Goal: Transaction & Acquisition: Purchase product/service

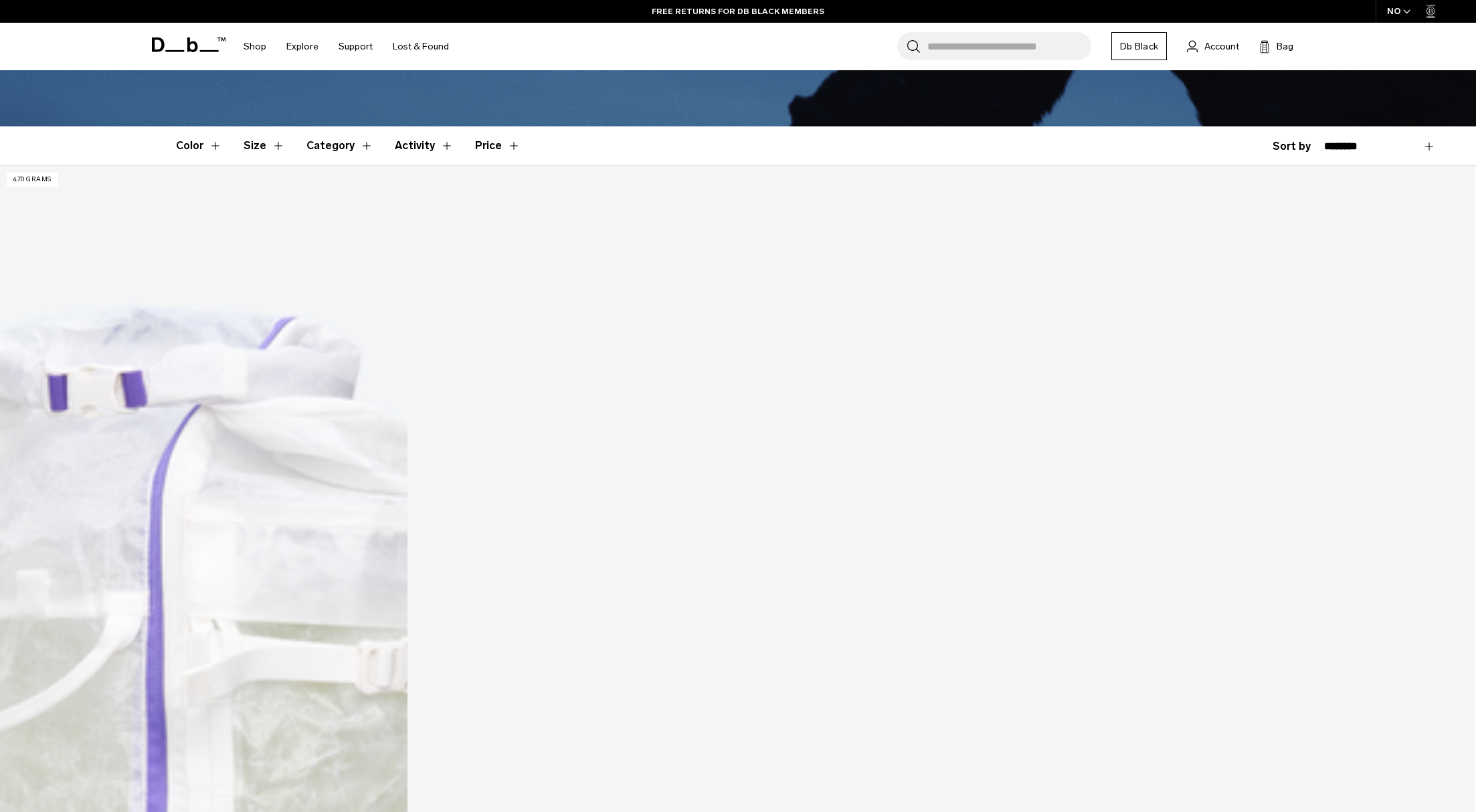
scroll to position [268, 0]
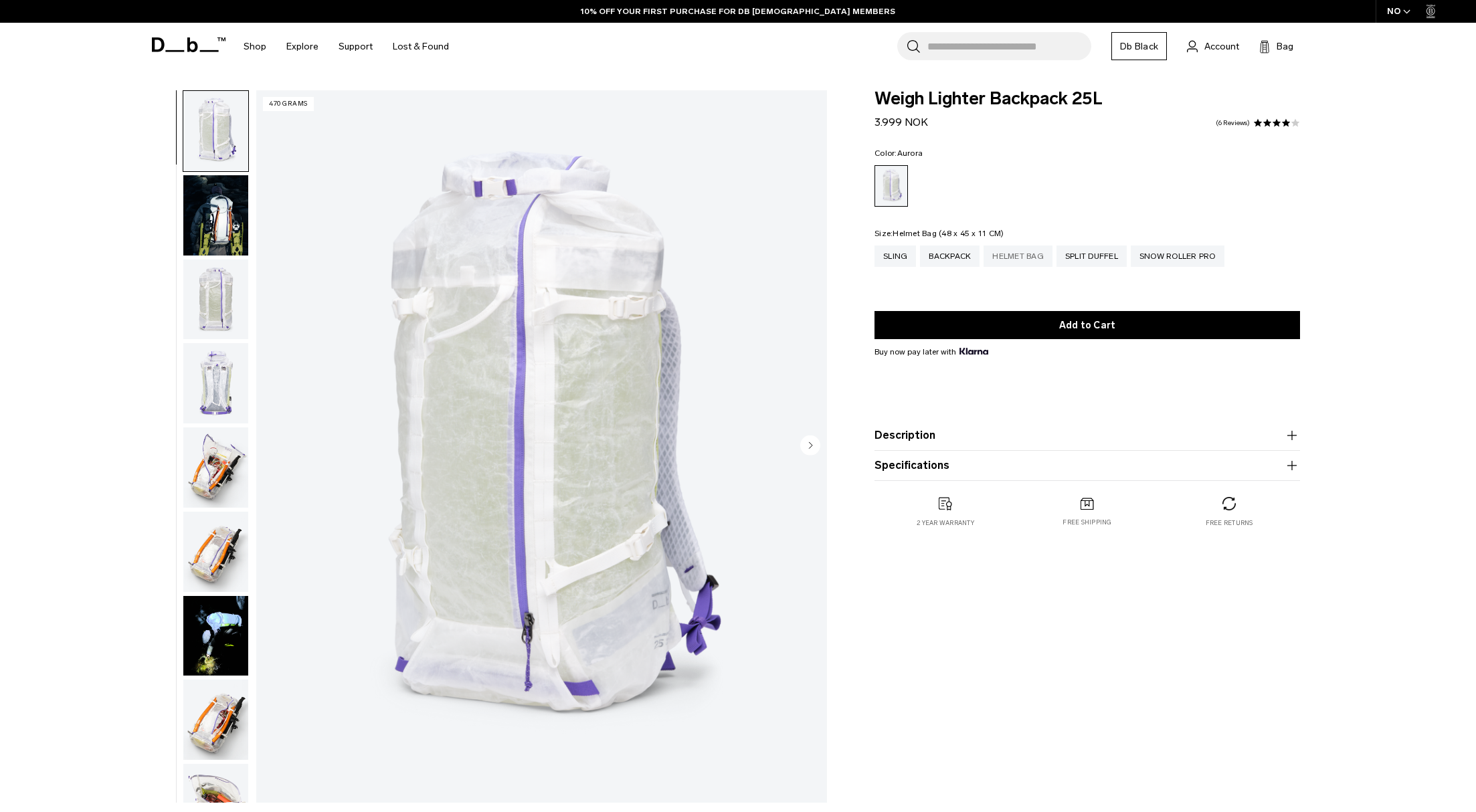
click at [1013, 257] on div "Helmet Bag" at bounding box center [1018, 256] width 69 height 22
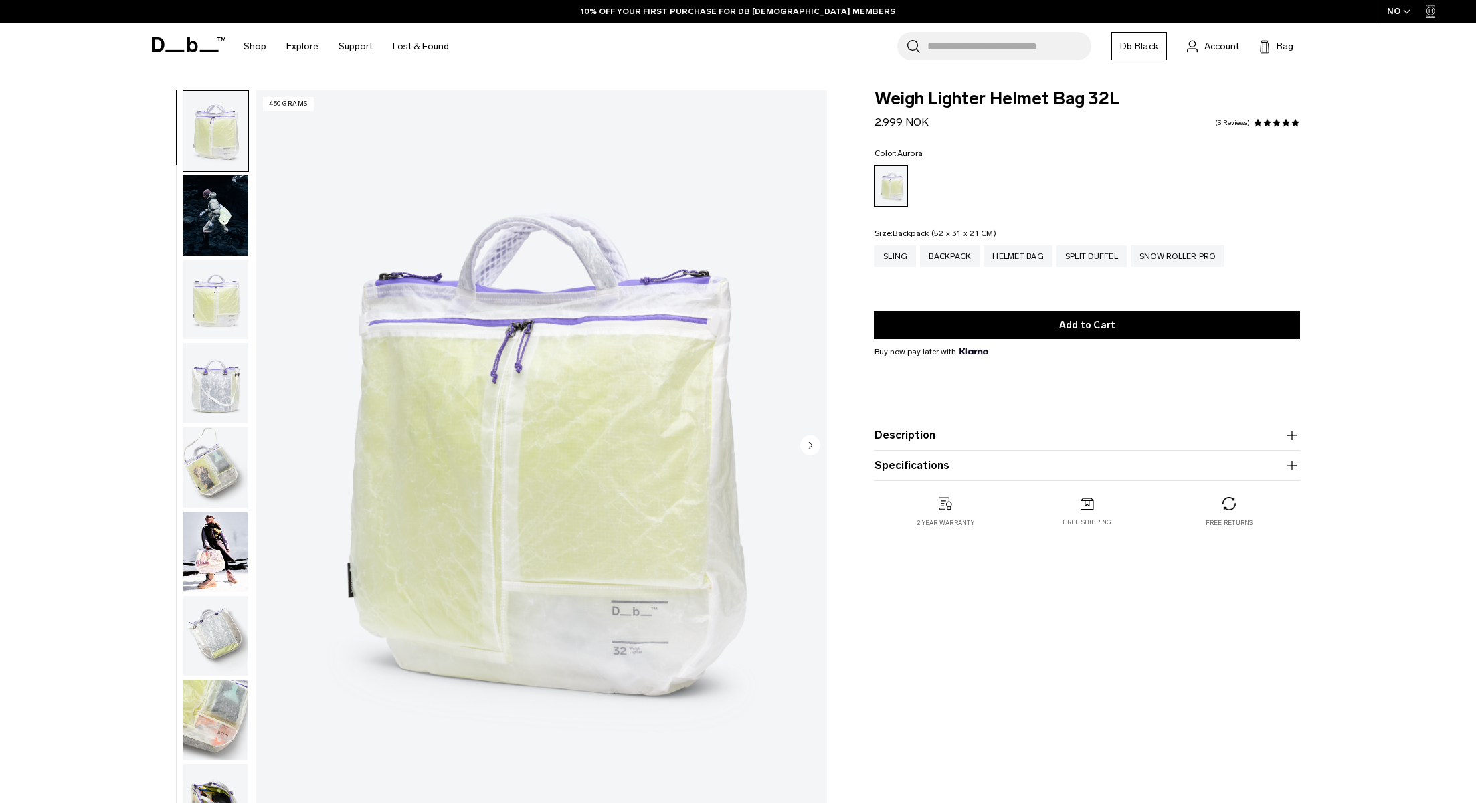
click at [950, 254] on div "Backpack" at bounding box center [950, 256] width 59 height 22
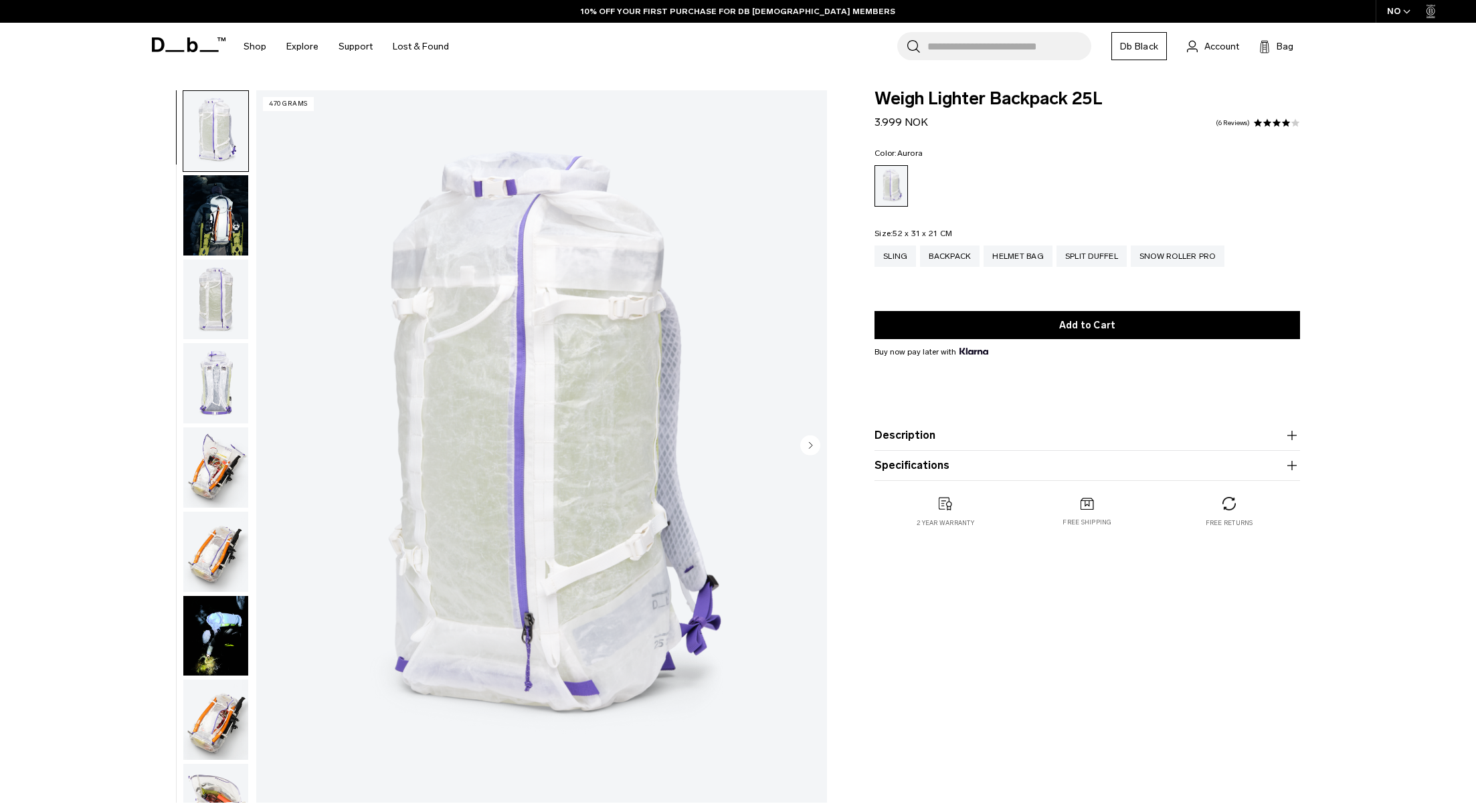
click at [592, 366] on img "1 / 18" at bounding box center [542, 446] width 571 height 713
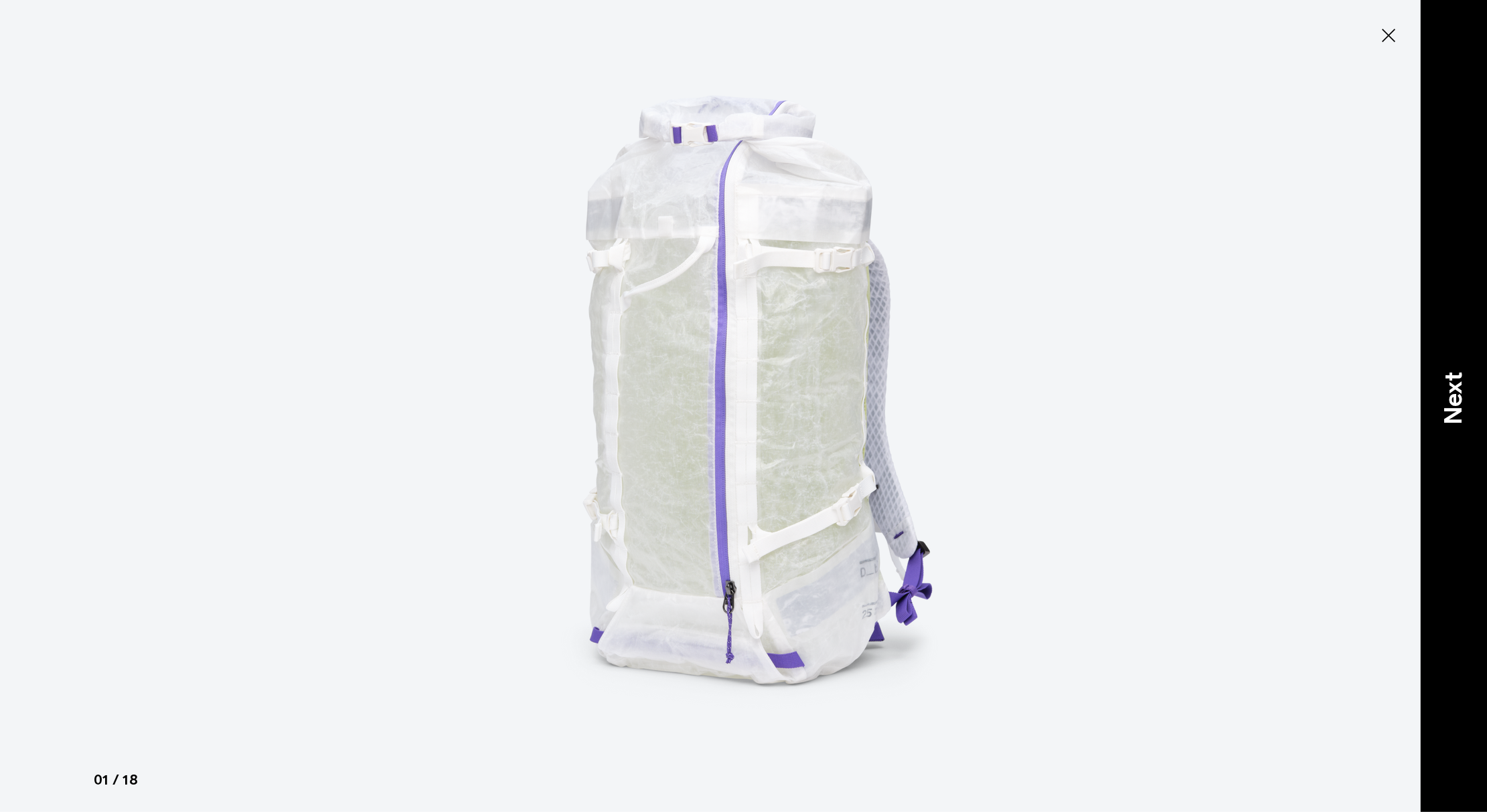
click at [1454, 402] on p "Next" at bounding box center [1453, 398] width 36 height 53
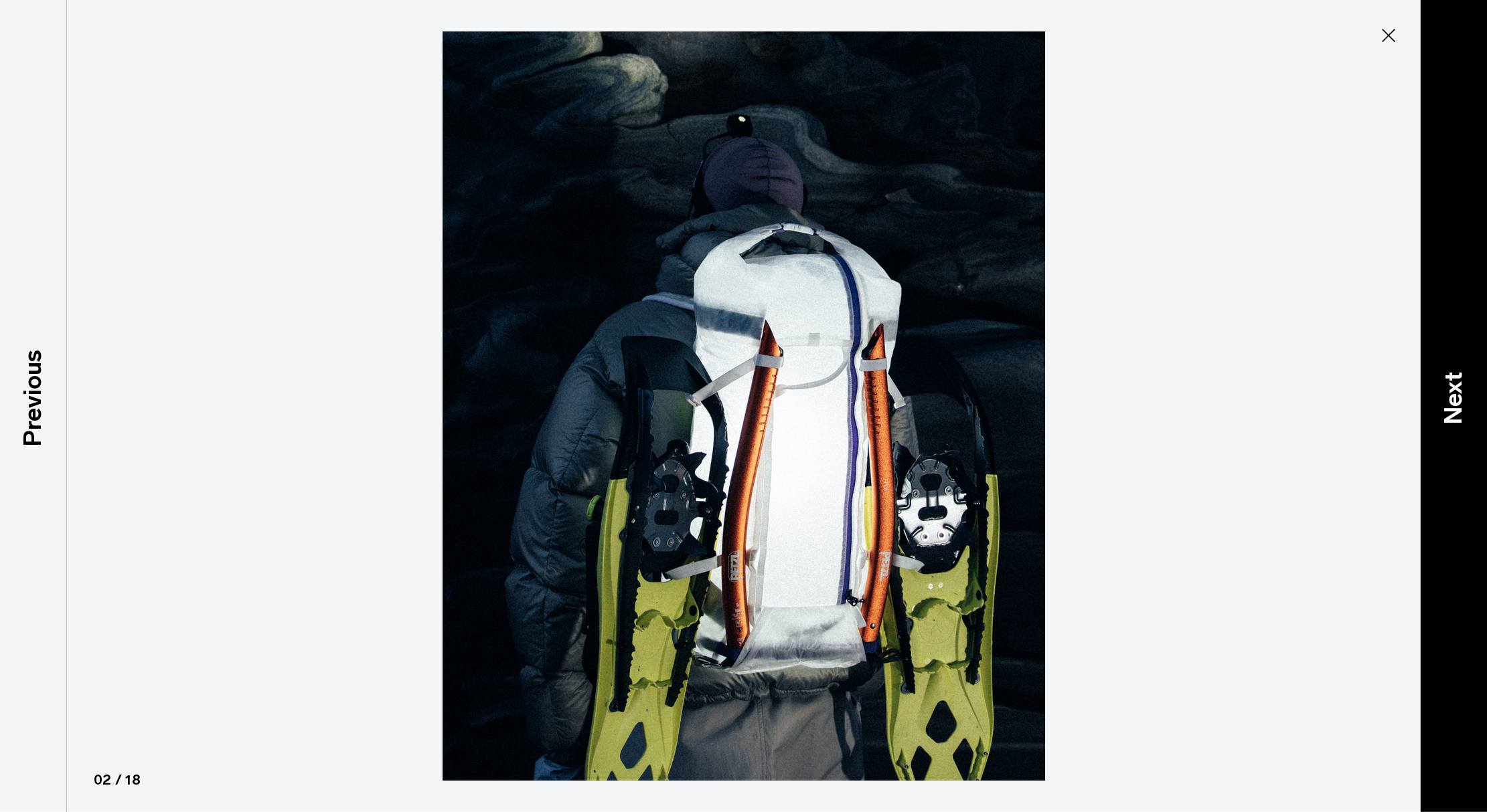
click at [1454, 402] on p "Next" at bounding box center [1453, 398] width 36 height 53
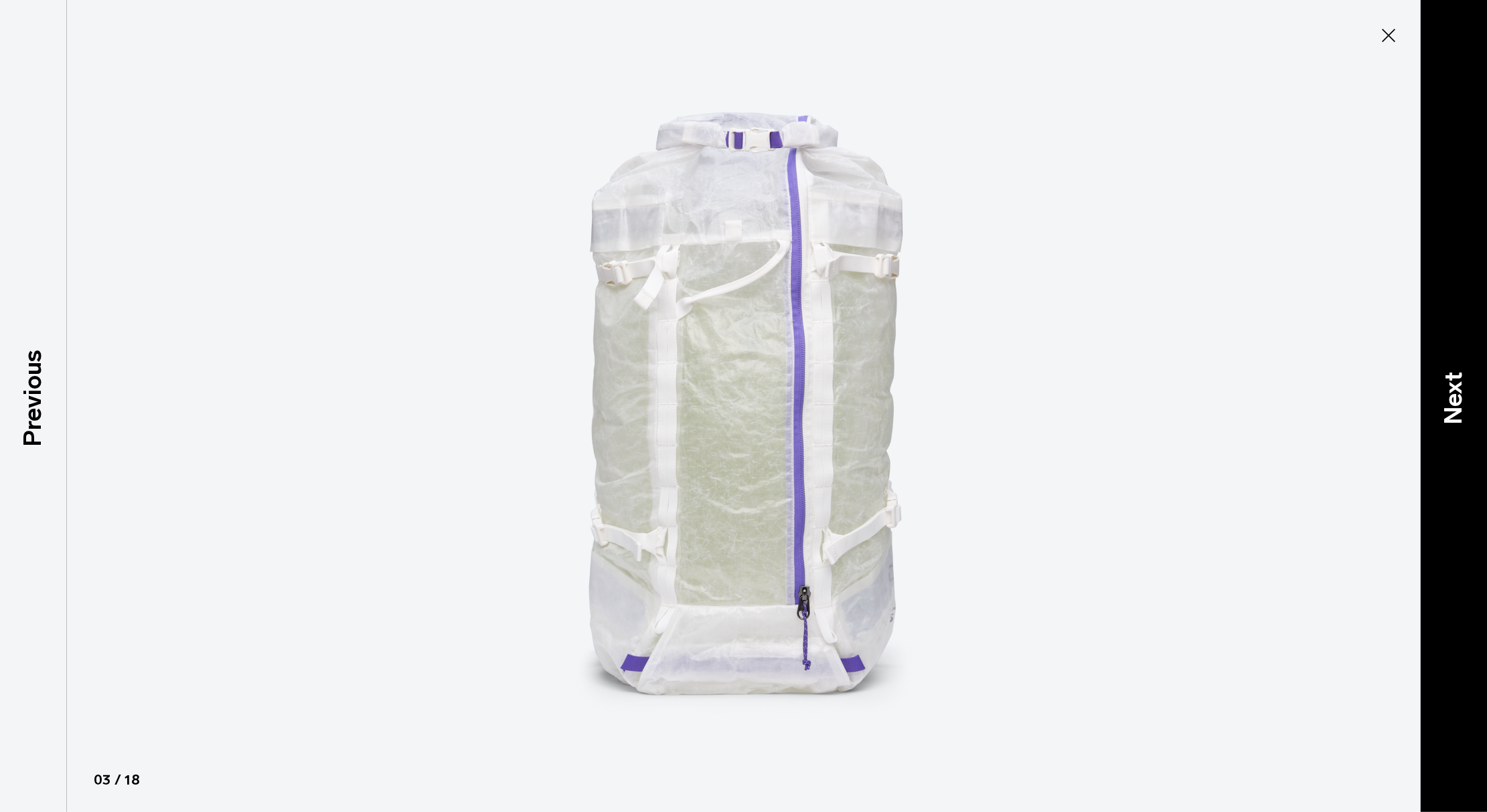
click at [1454, 402] on p "Next" at bounding box center [1453, 398] width 36 height 53
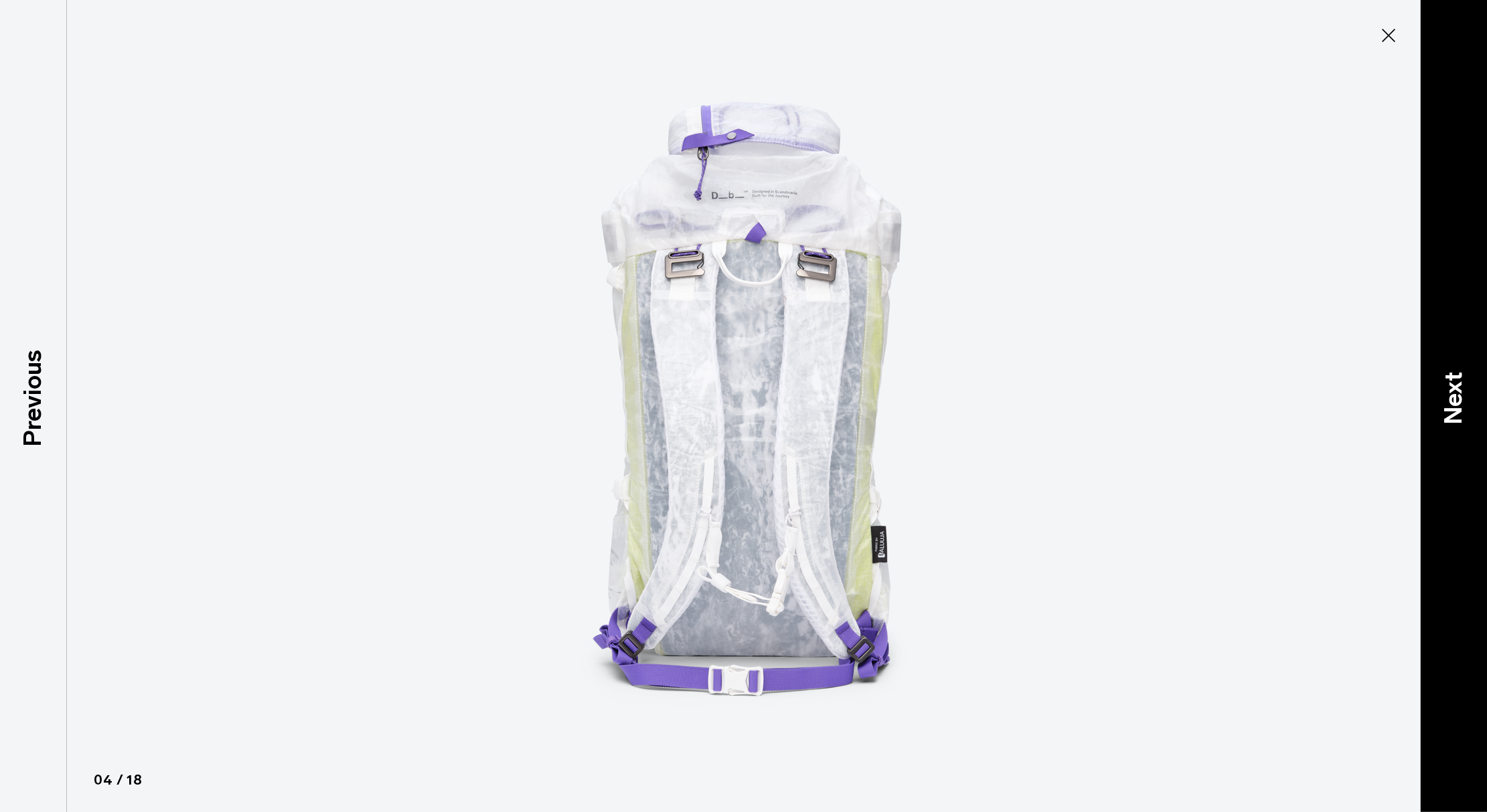
click at [1454, 402] on p "Next" at bounding box center [1453, 398] width 36 height 53
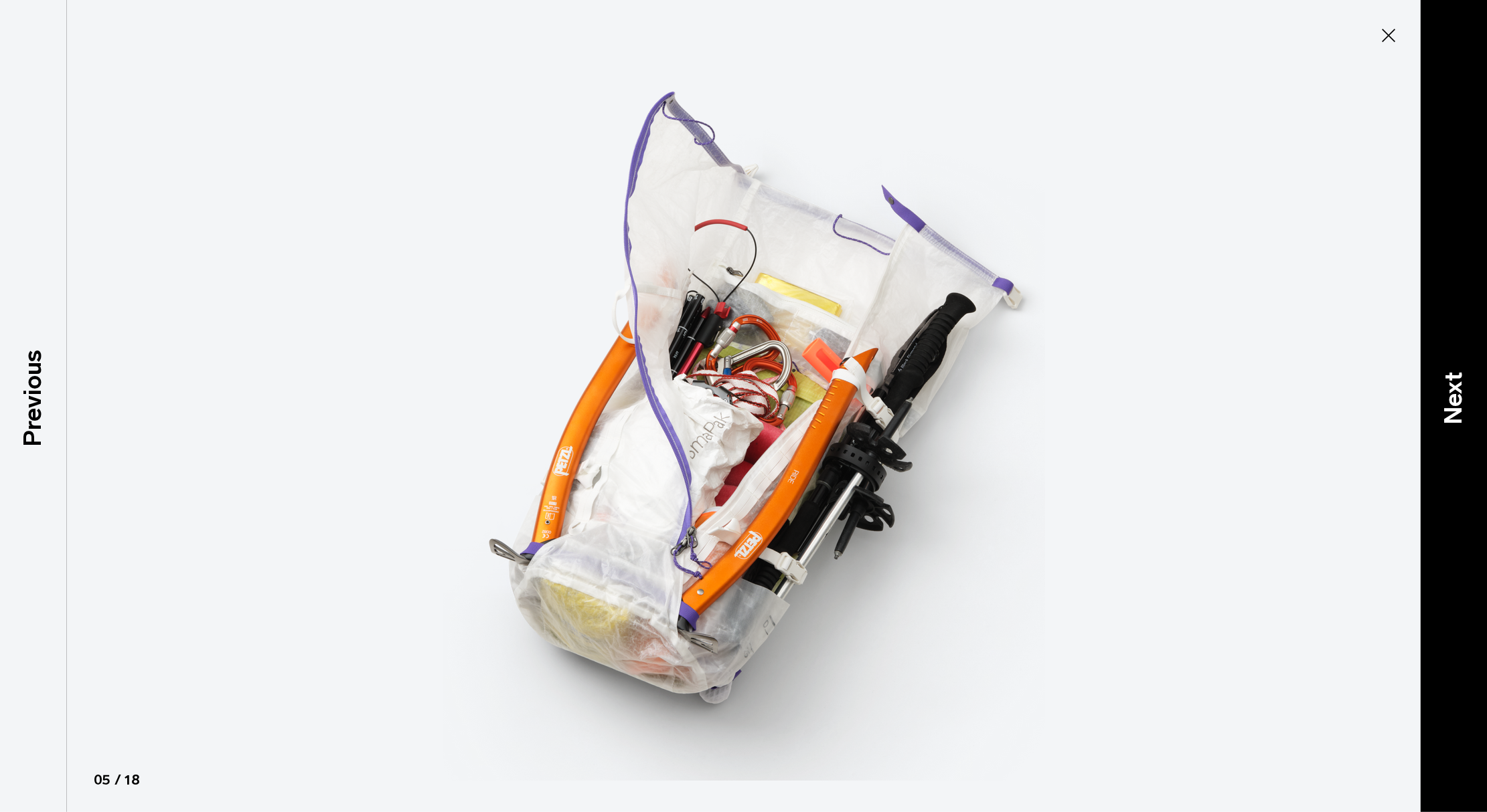
click at [1452, 402] on p "Next" at bounding box center [1453, 398] width 36 height 53
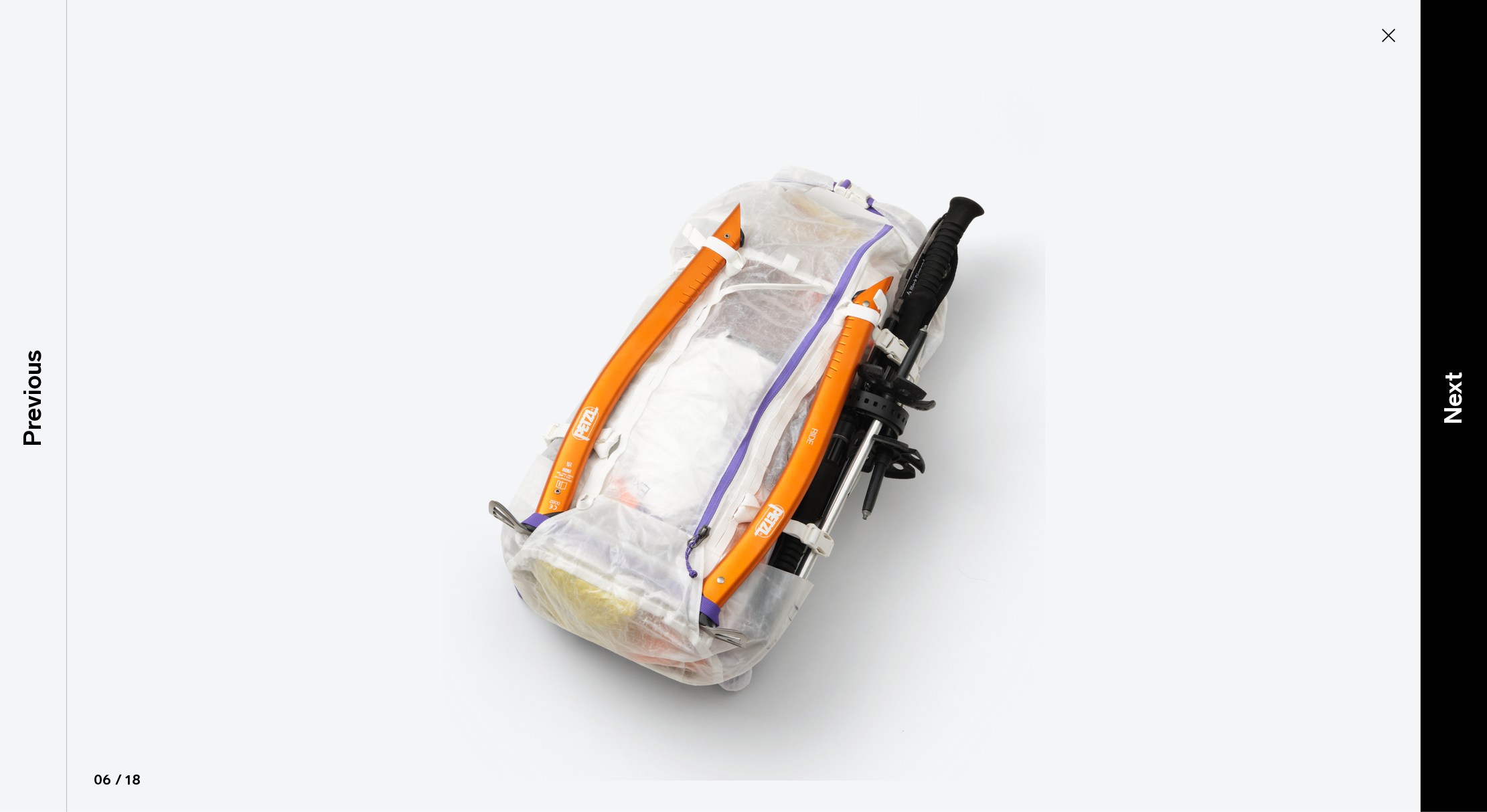
click at [1446, 404] on p "Next" at bounding box center [1453, 398] width 36 height 53
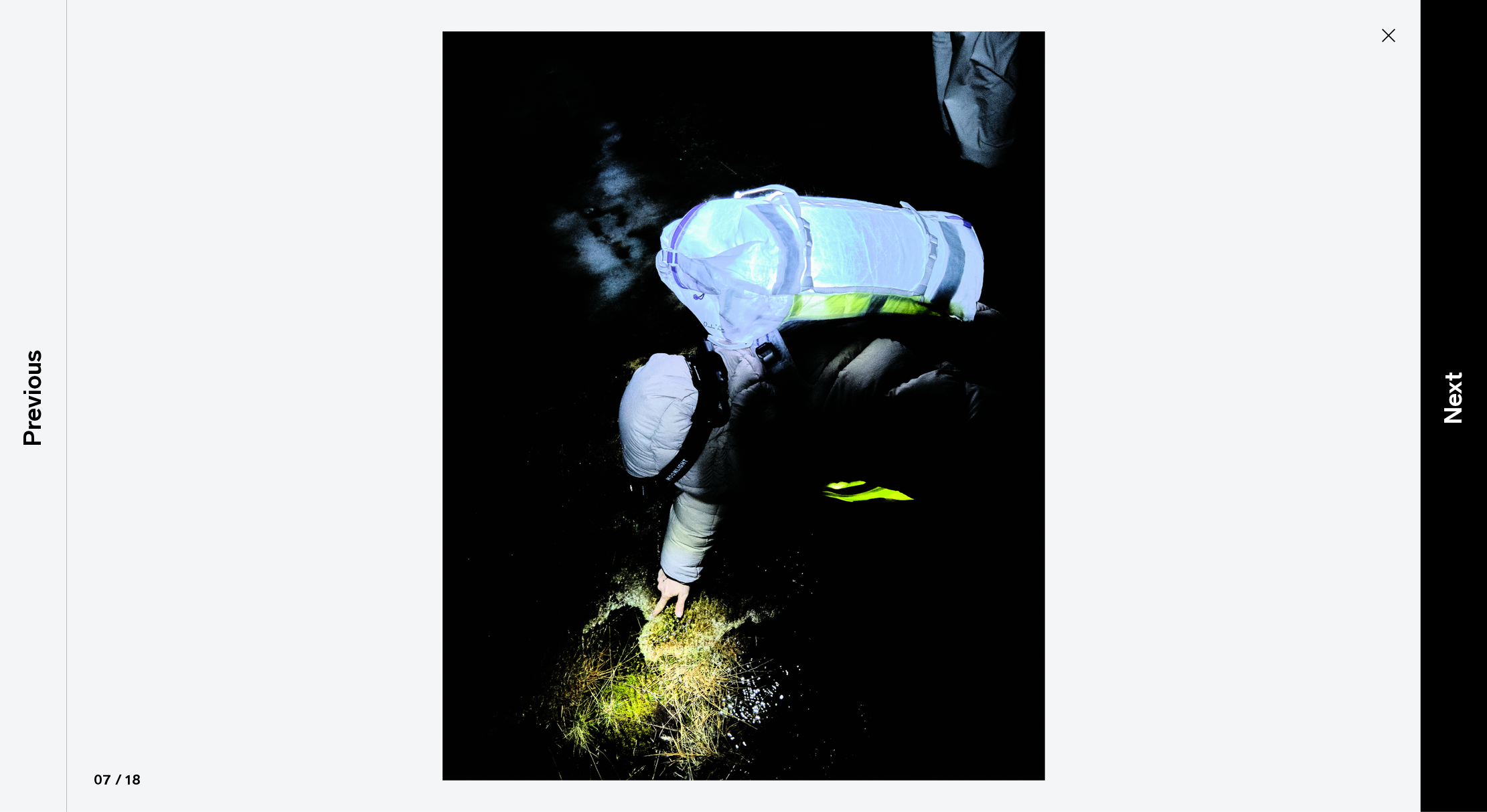
click at [1446, 404] on p "Next" at bounding box center [1453, 398] width 36 height 53
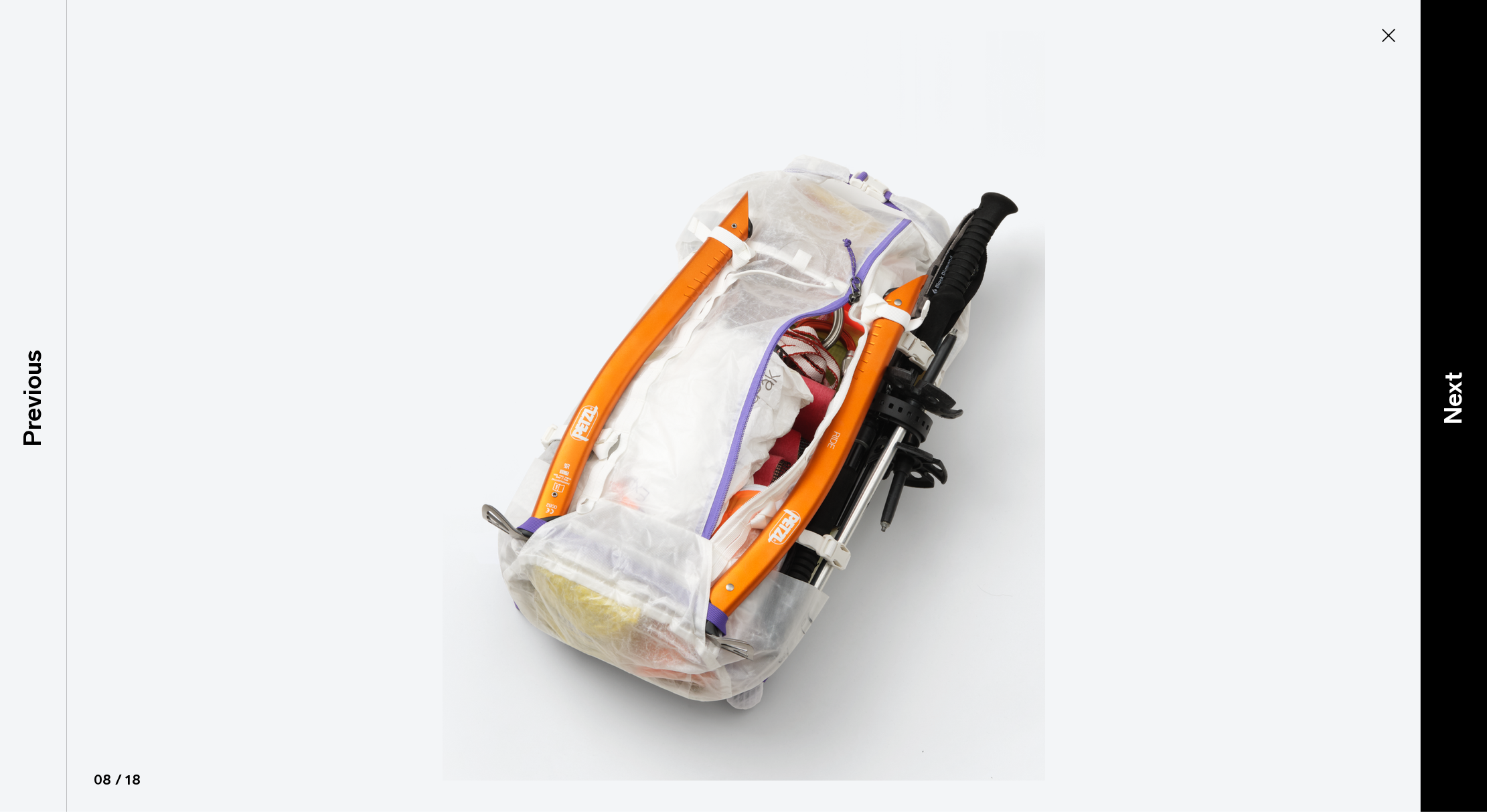
click at [1446, 404] on p "Next" at bounding box center [1453, 398] width 36 height 53
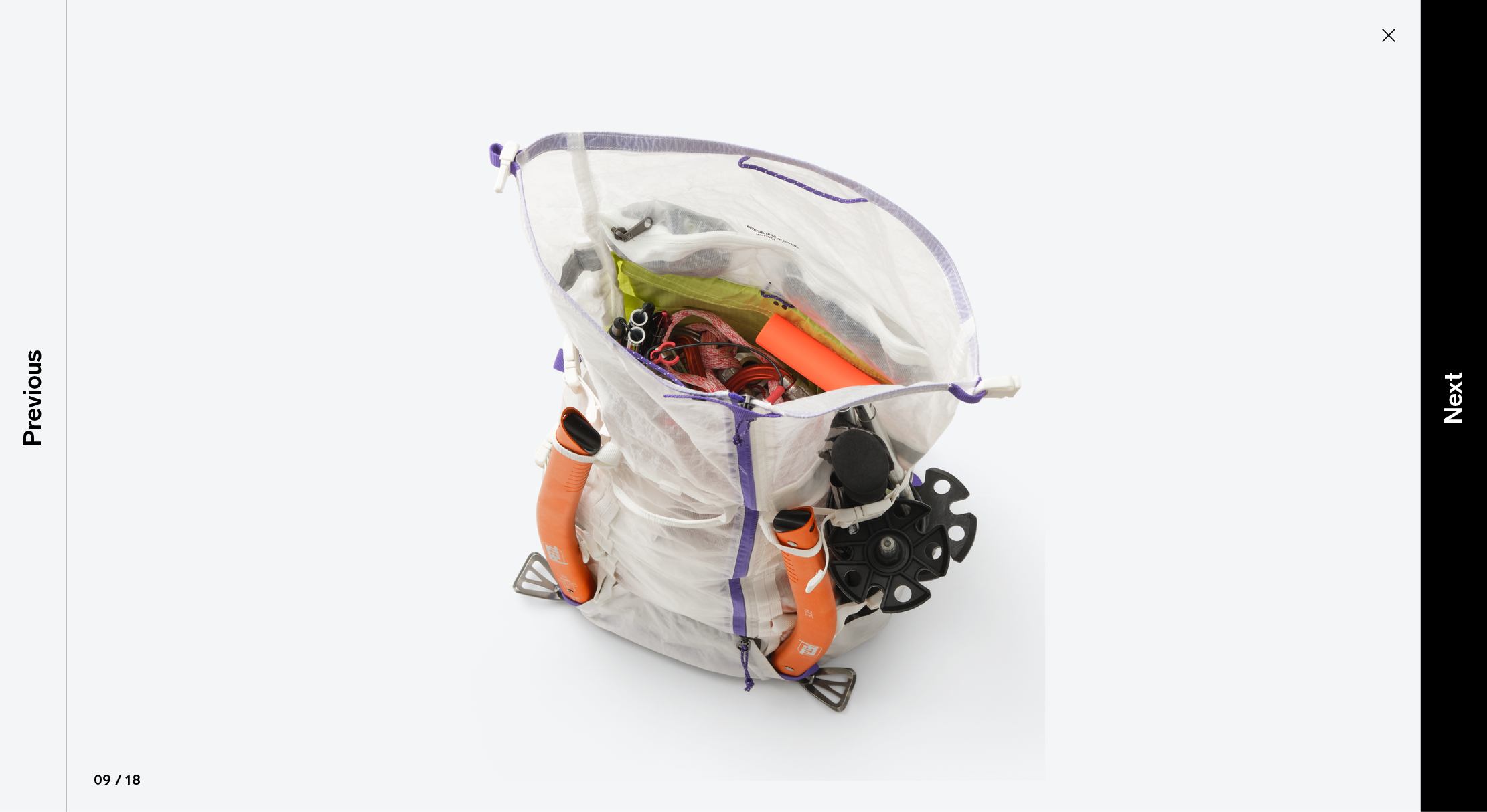
click at [1457, 406] on p "Next" at bounding box center [1453, 398] width 36 height 53
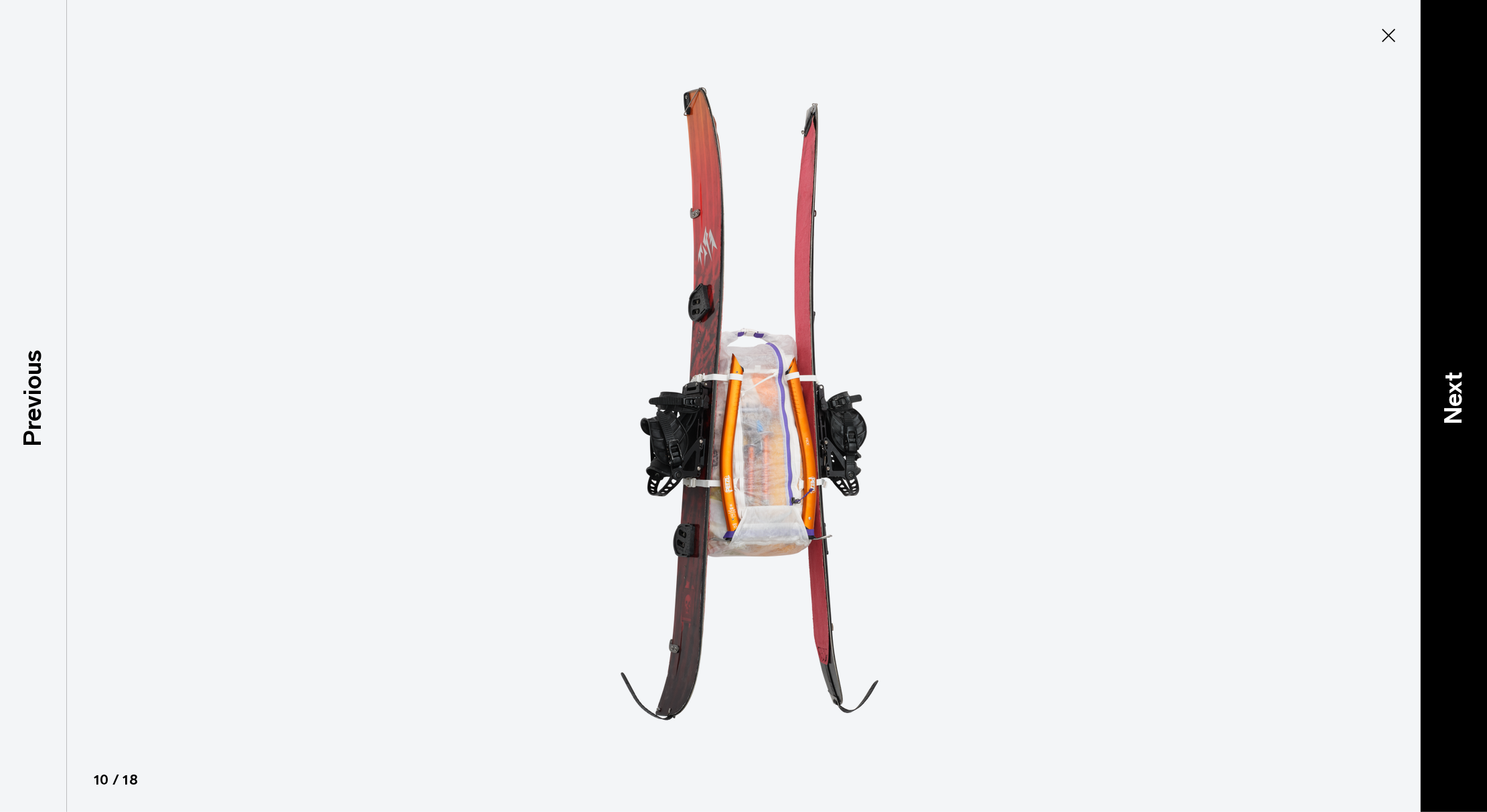
click at [1457, 407] on p "Next" at bounding box center [1453, 398] width 36 height 53
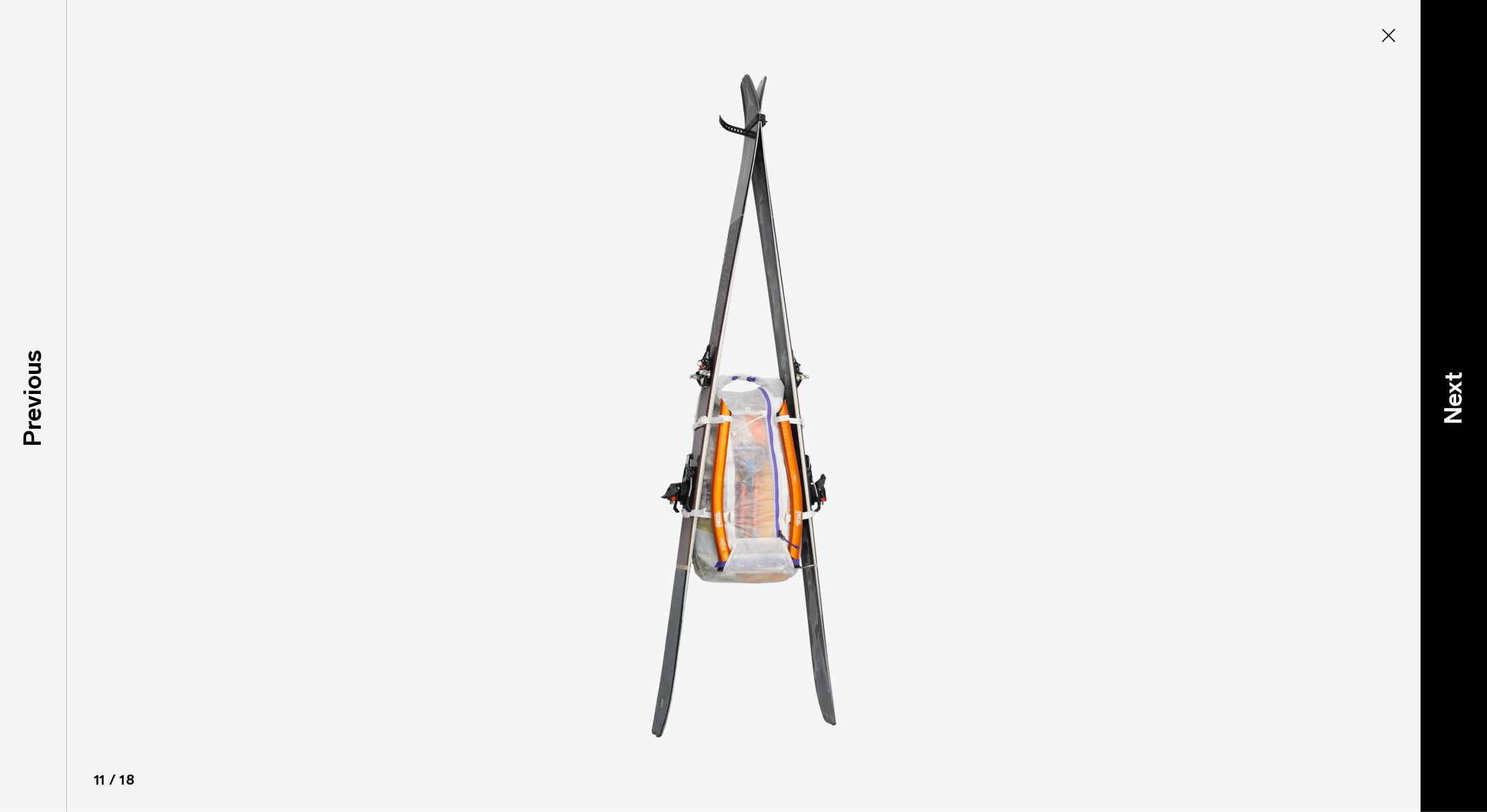
click at [1457, 409] on p "Next" at bounding box center [1453, 398] width 36 height 53
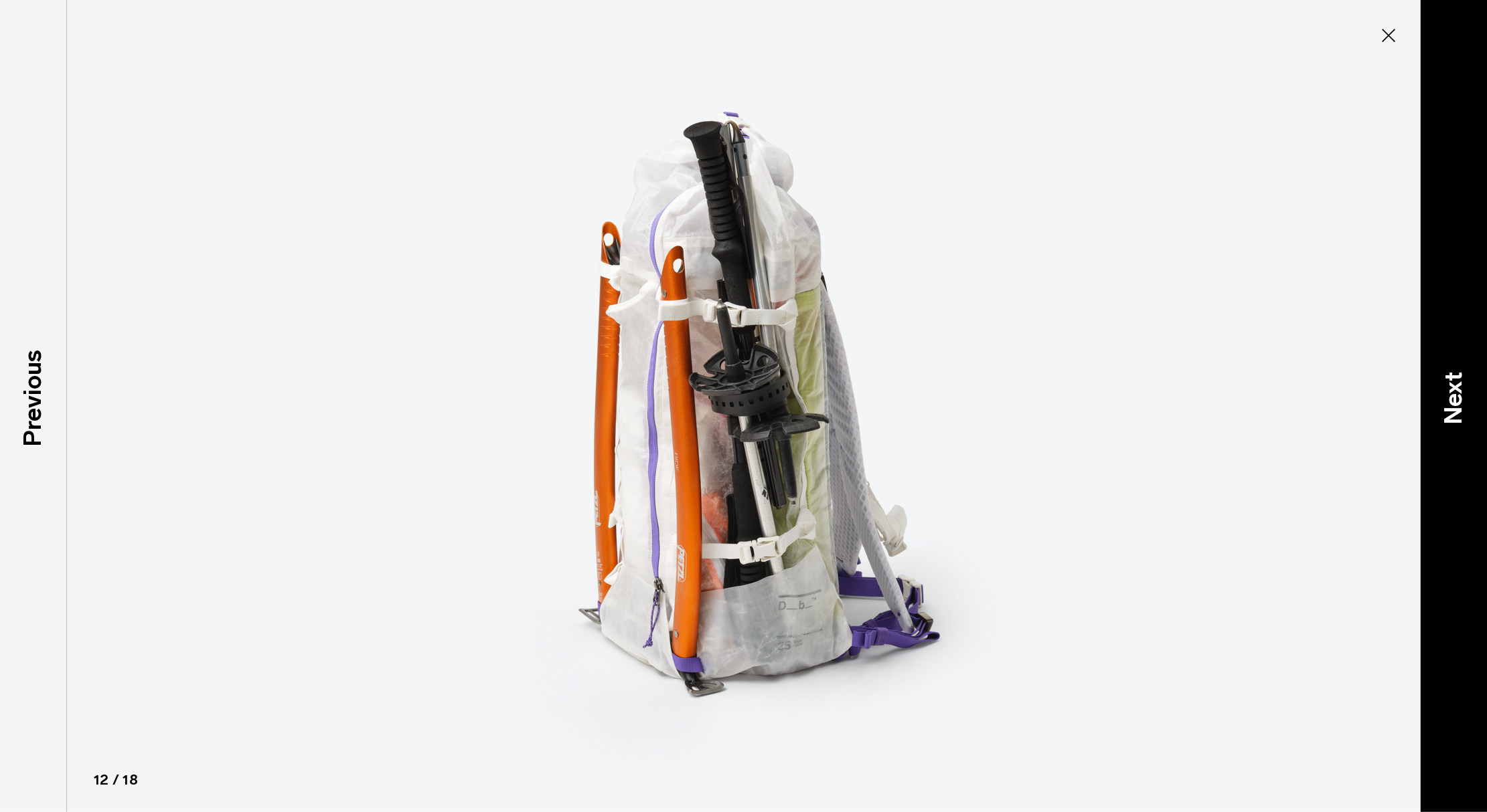
click at [1454, 410] on p "Next" at bounding box center [1453, 398] width 36 height 53
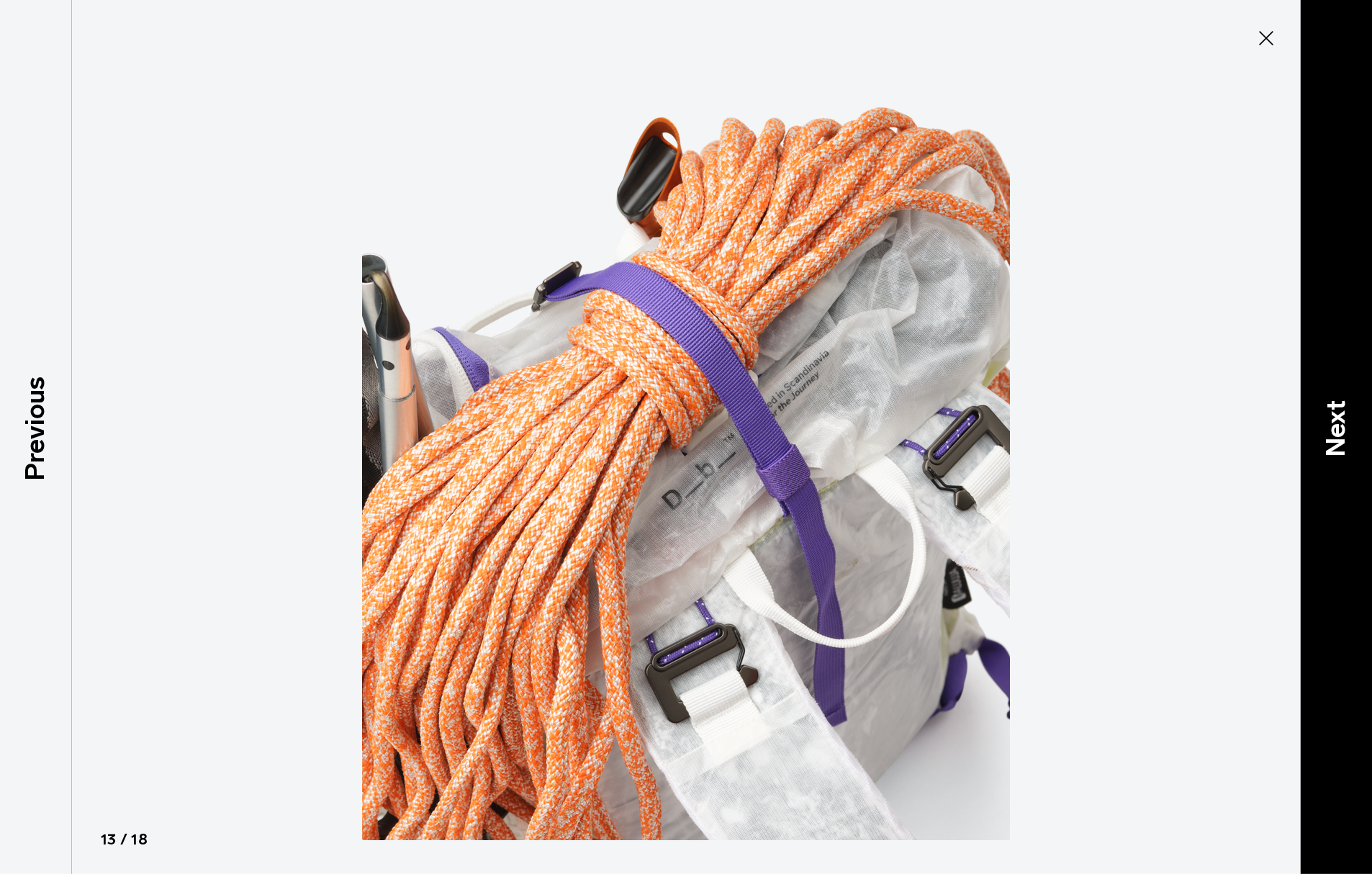
click at [1333, 414] on p "Next" at bounding box center [1335, 428] width 39 height 57
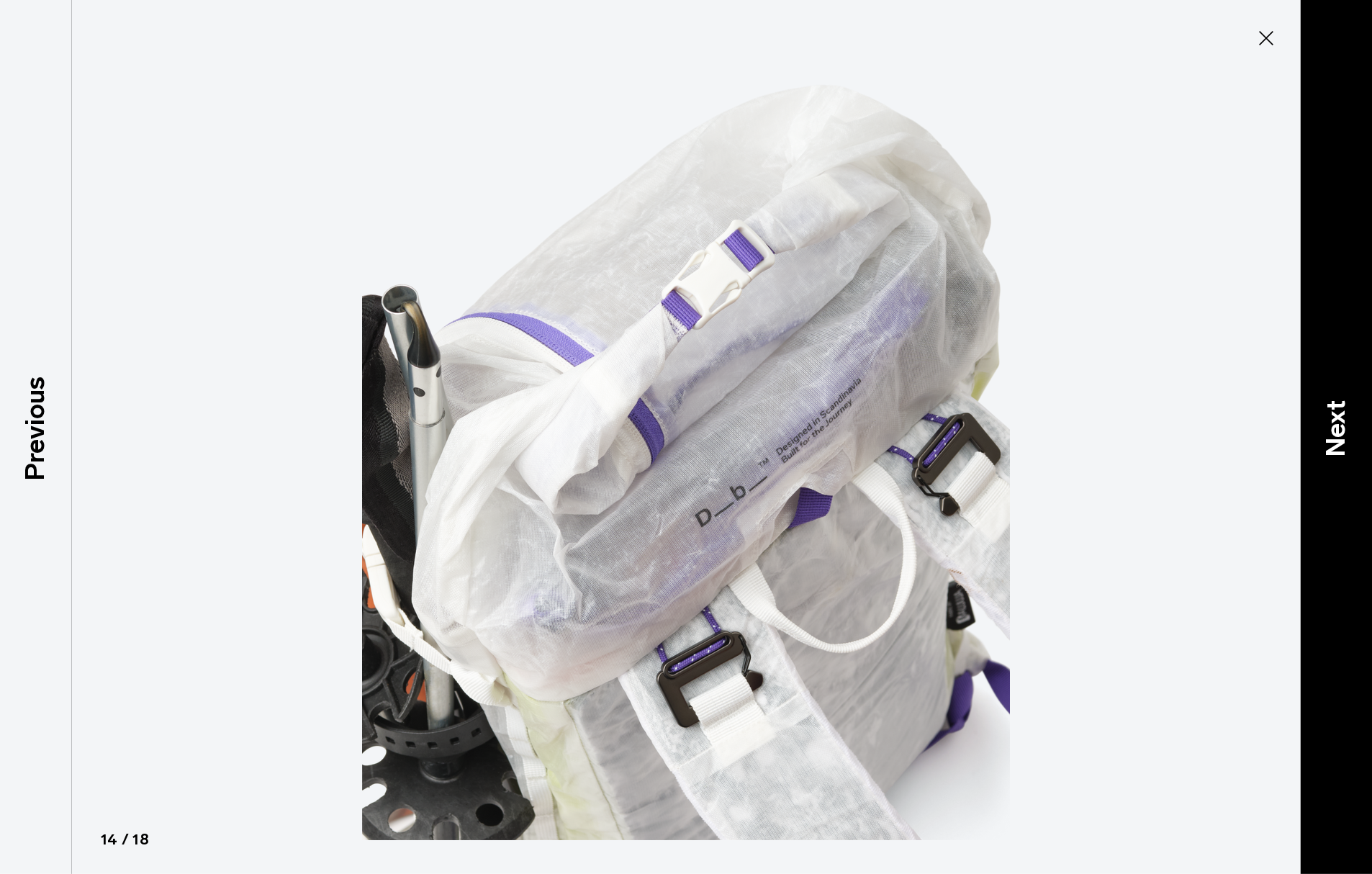
click at [1325, 414] on p "Next" at bounding box center [1335, 428] width 39 height 57
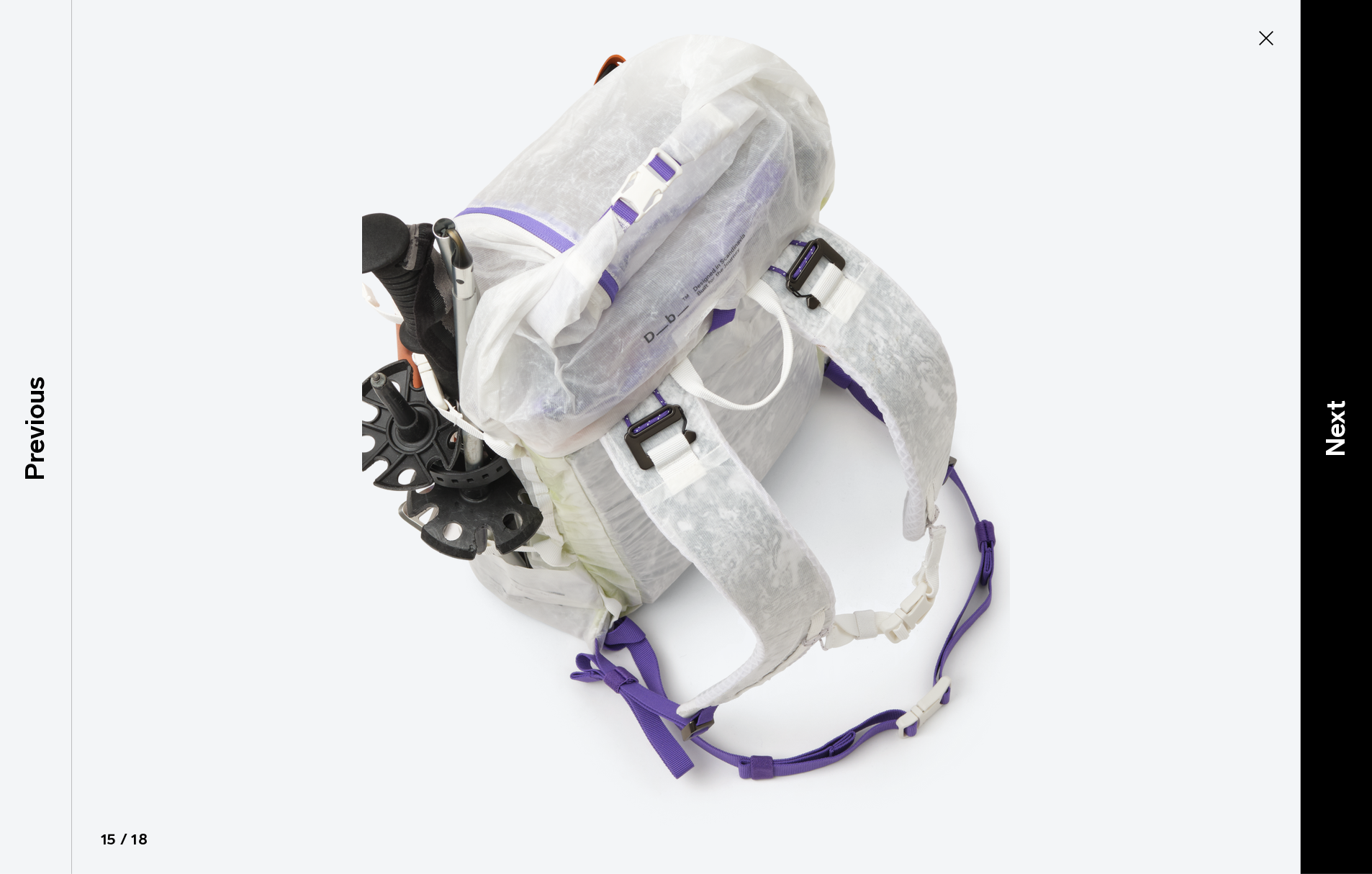
click at [1325, 414] on p "Next" at bounding box center [1335, 428] width 39 height 57
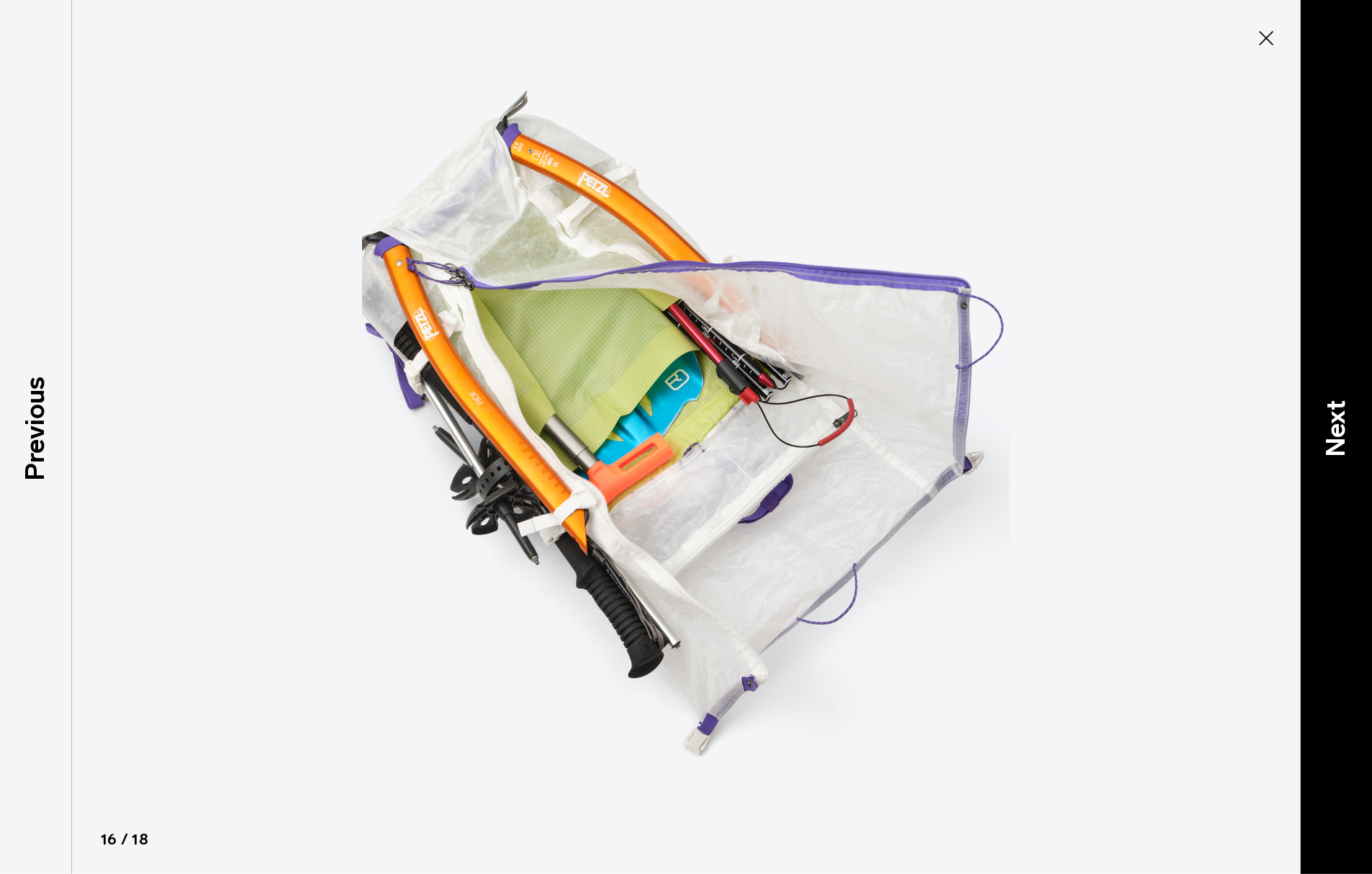
click at [1325, 414] on p "Next" at bounding box center [1335, 428] width 39 height 57
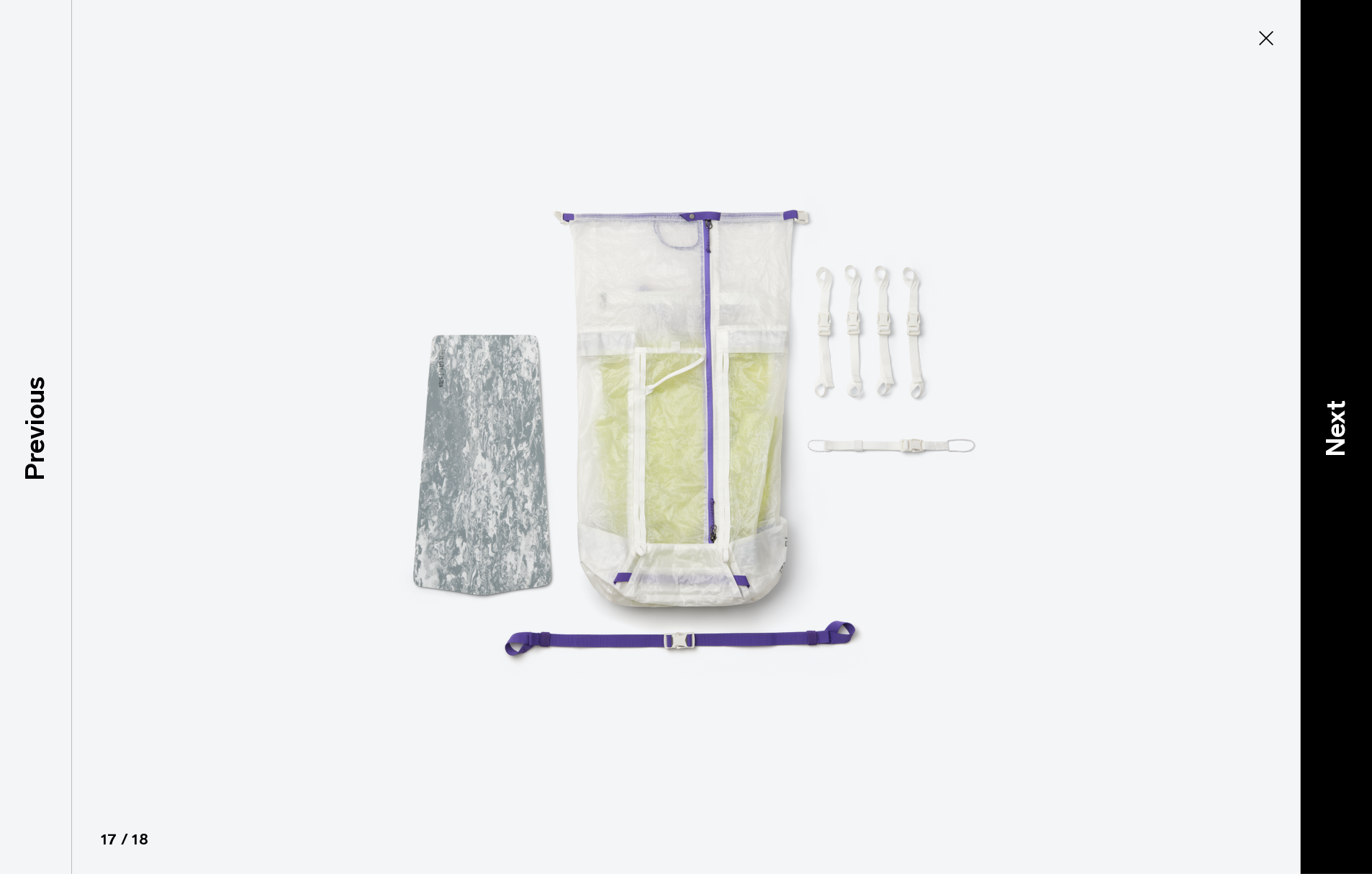
click at [1319, 414] on p "Next" at bounding box center [1335, 428] width 39 height 57
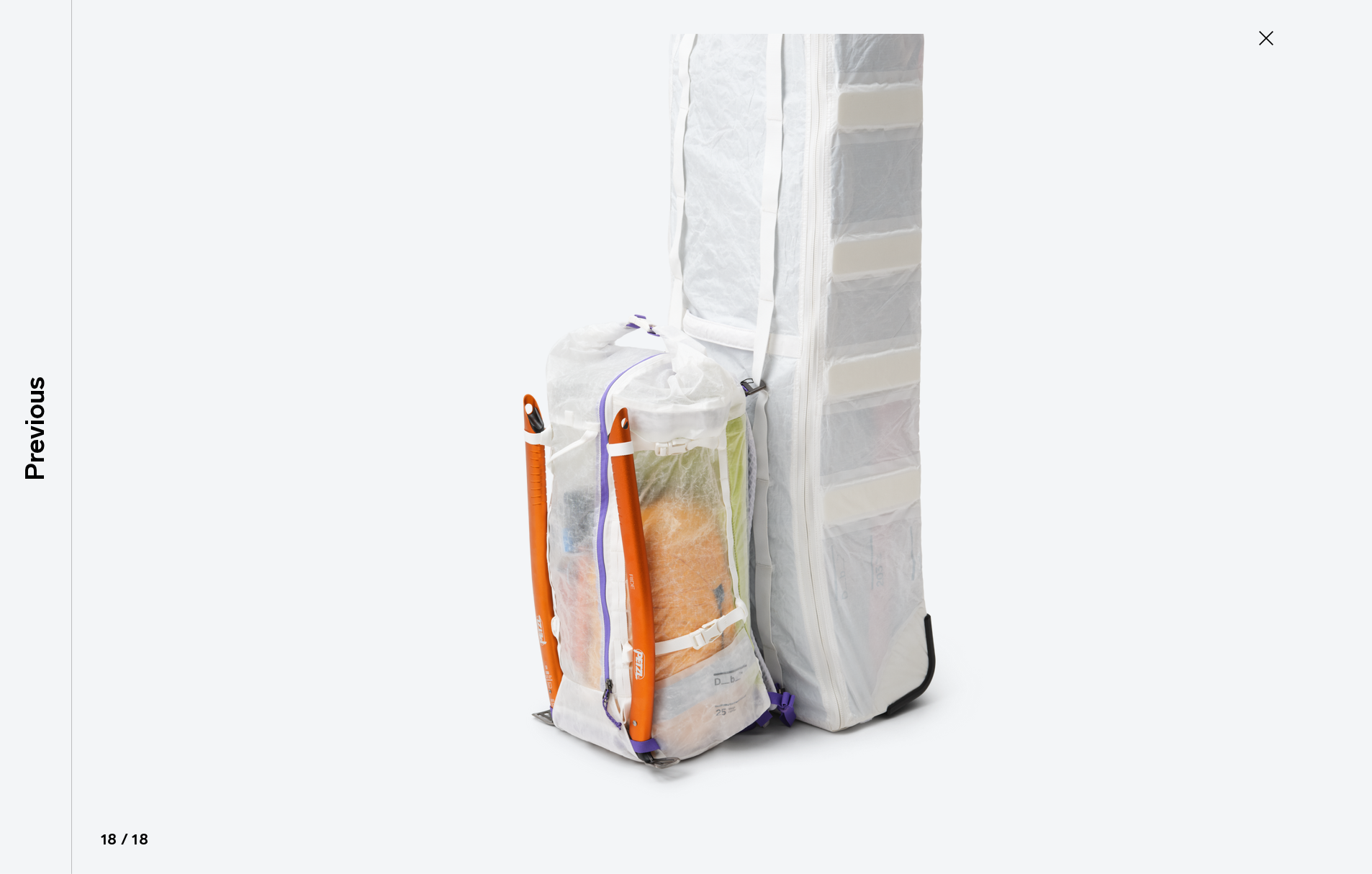
click at [1311, 413] on div at bounding box center [686, 437] width 1372 height 874
click at [1266, 35] on icon at bounding box center [1266, 38] width 23 height 23
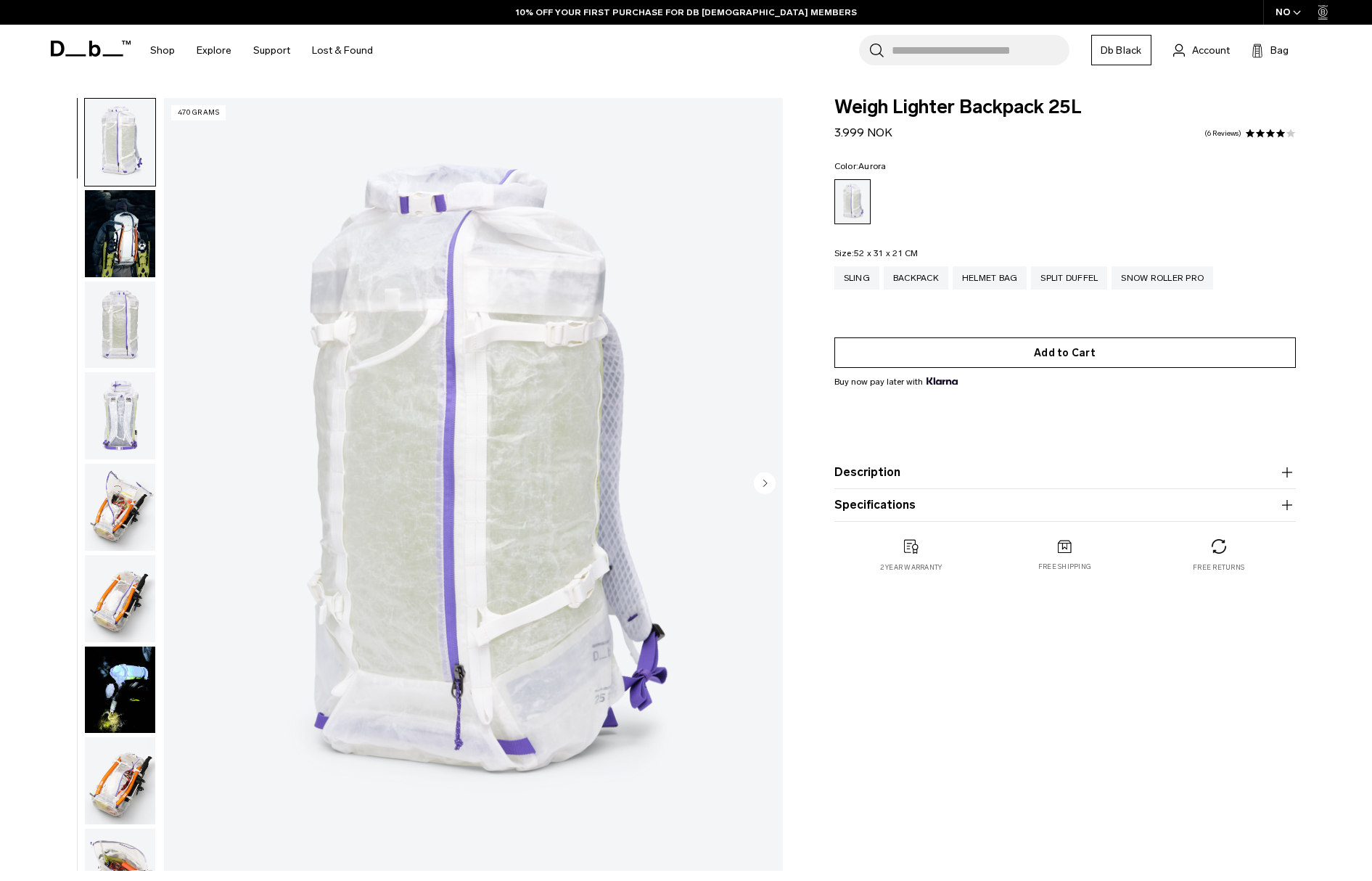
click at [1051, 352] on button "Add to Cart" at bounding box center [1065, 352] width 462 height 30
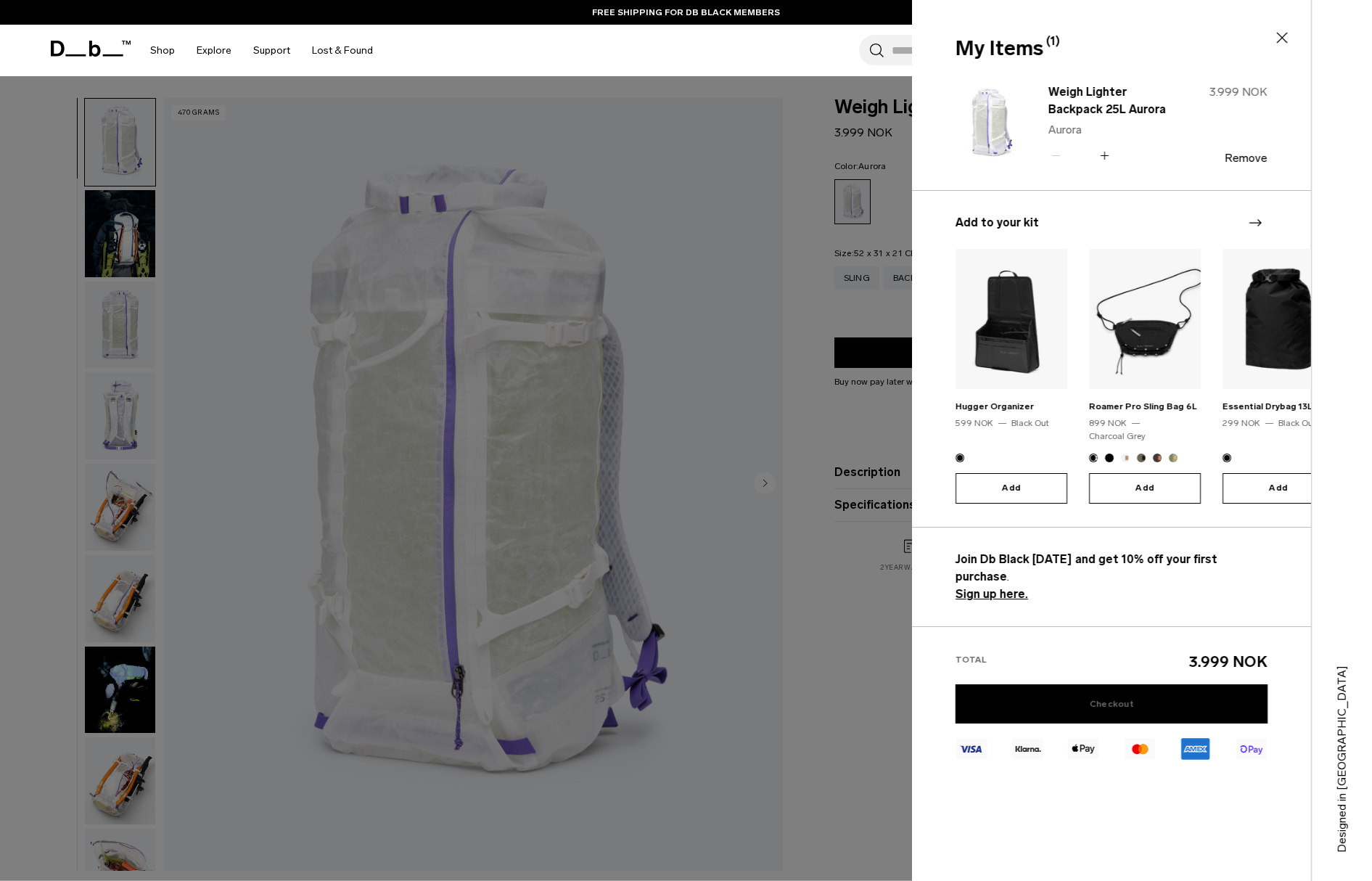
click at [1125, 684] on link "Checkout" at bounding box center [1111, 704] width 312 height 39
